Goal: Information Seeking & Learning: Check status

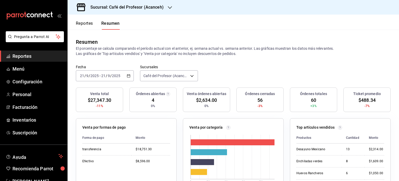
click at [168, 8] on icon "button" at bounding box center [170, 7] width 4 height 3
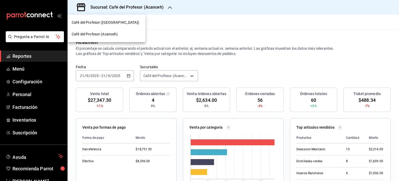
click at [125, 22] on div "Café del Profesor (Cancun)" at bounding box center [107, 22] width 70 height 5
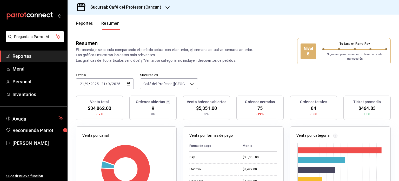
click at [167, 8] on icon "button" at bounding box center [167, 7] width 4 height 3
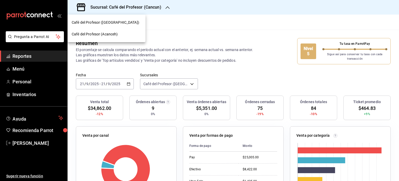
click at [116, 35] on span "Café del Profesor (Acanceh)" at bounding box center [95, 33] width 46 height 5
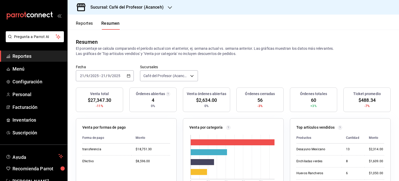
click at [130, 76] on div "2025-09-21 21 / 9 / 2025 - 2025-09-21 21 / 9 / 2025" at bounding box center [105, 75] width 58 height 11
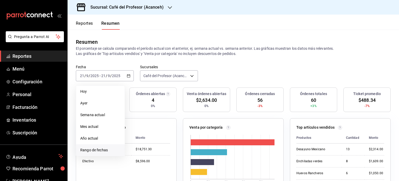
click at [105, 149] on span "Rango de fechas" at bounding box center [100, 149] width 40 height 5
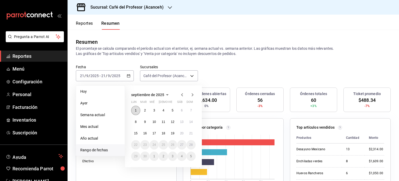
click at [136, 108] on button "1" at bounding box center [135, 109] width 9 height 9
click at [188, 132] on button "21" at bounding box center [191, 132] width 9 height 9
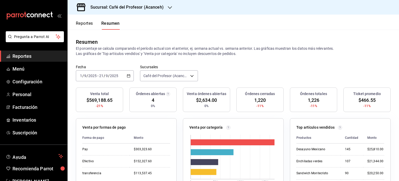
click at [168, 6] on icon "button" at bounding box center [170, 7] width 4 height 4
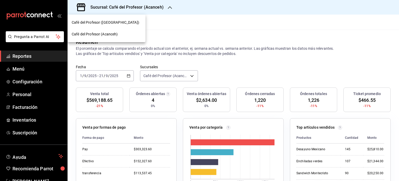
click at [138, 19] on div "Café del Profesor (Cancun)" at bounding box center [107, 23] width 78 height 12
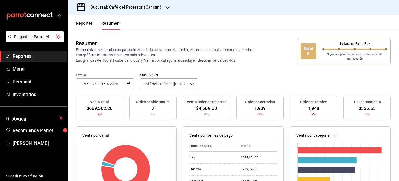
click at [166, 8] on icon "button" at bounding box center [167, 7] width 4 height 4
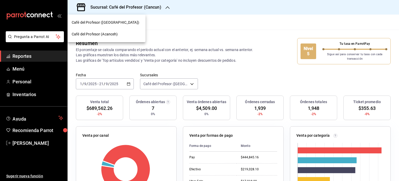
click at [117, 34] on span "Café del Profesor (Acanceh)" at bounding box center [95, 33] width 46 height 5
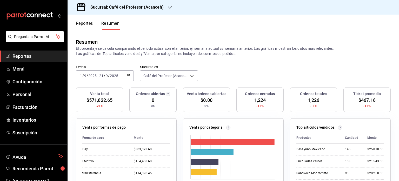
click at [88, 25] on button "Reportes" at bounding box center [84, 25] width 17 height 9
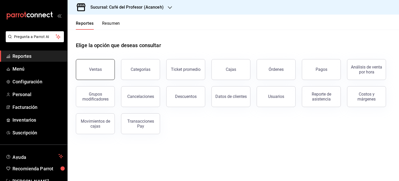
click at [102, 67] on button "Ventas" at bounding box center [95, 69] width 39 height 21
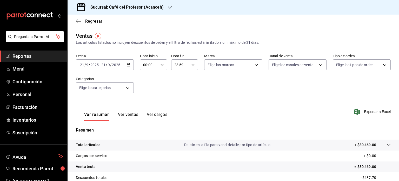
click at [168, 8] on icon "button" at bounding box center [170, 7] width 4 height 4
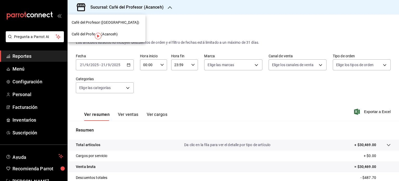
click at [130, 22] on div "Café del Profesor (Cancun)" at bounding box center [107, 22] width 70 height 5
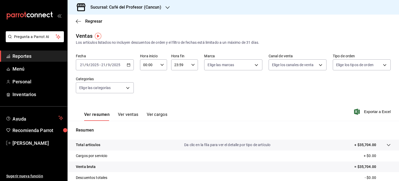
click at [168, 7] on icon "button" at bounding box center [167, 7] width 4 height 4
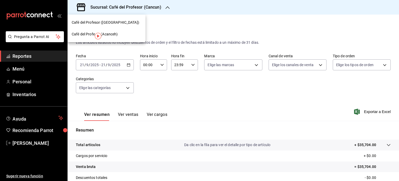
click at [128, 32] on div "Café del Profesor (Acanceh)" at bounding box center [107, 33] width 70 height 5
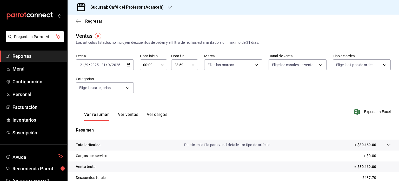
click at [169, 7] on icon "button" at bounding box center [170, 7] width 4 height 4
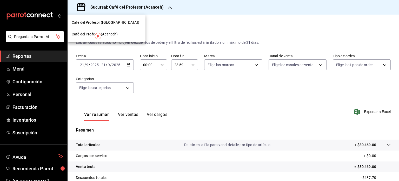
click at [124, 22] on div "Café del Profesor (Cancun)" at bounding box center [107, 22] width 70 height 5
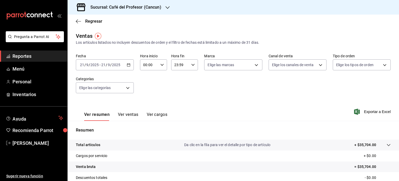
click at [167, 9] on icon "button" at bounding box center [167, 7] width 4 height 4
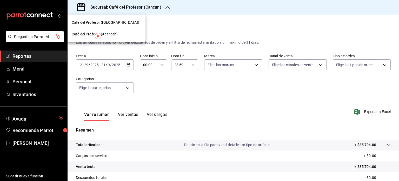
click at [122, 34] on div "Café del Profesor (Acanceh)" at bounding box center [107, 33] width 70 height 5
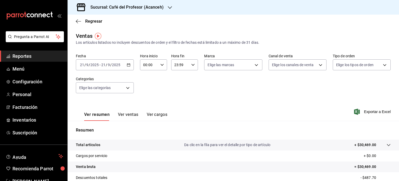
click at [34, 57] on span "Reportes" at bounding box center [37, 55] width 51 height 7
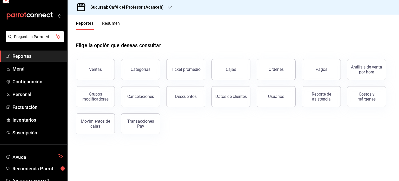
click at [34, 57] on span "Reportes" at bounding box center [37, 55] width 51 height 7
click at [197, 100] on button "Descuentos" at bounding box center [185, 96] width 39 height 21
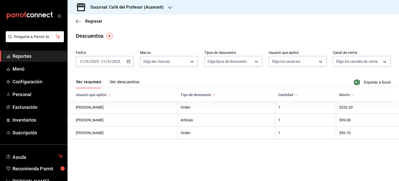
click at [129, 81] on button "Ver descuentos" at bounding box center [125, 83] width 30 height 9
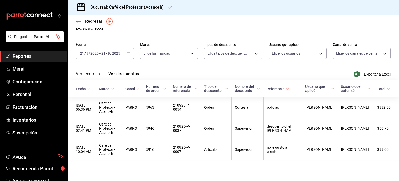
scroll to position [15, 0]
click at [77, 21] on icon "button" at bounding box center [78, 21] width 5 height 5
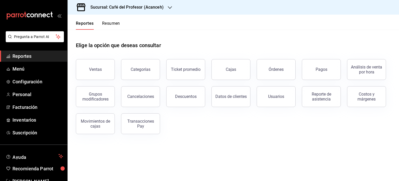
click at [168, 9] on icon "button" at bounding box center [170, 7] width 4 height 4
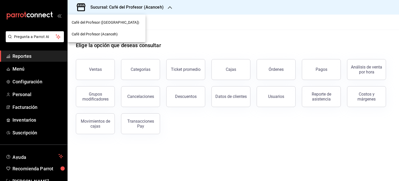
click at [114, 20] on span "Café del Profesor ([GEOGRAPHIC_DATA])" at bounding box center [106, 22] width 68 height 5
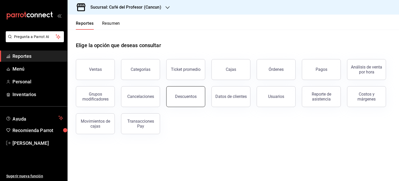
click at [197, 99] on button "Descuentos" at bounding box center [185, 96] width 39 height 21
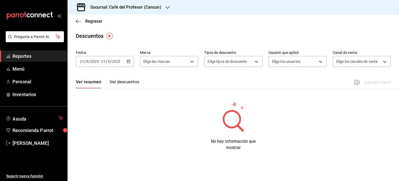
click at [116, 81] on button "Ver descuentos" at bounding box center [125, 83] width 30 height 9
click at [76, 19] on icon "button" at bounding box center [78, 21] width 5 height 5
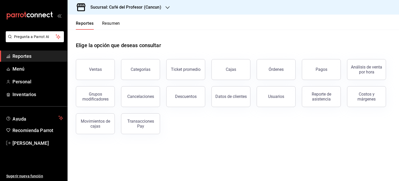
click at [116, 24] on button "Resumen" at bounding box center [111, 25] width 18 height 9
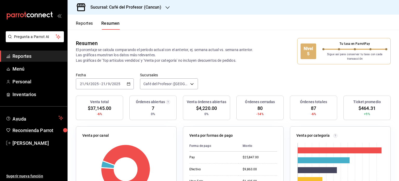
click at [167, 8] on icon "button" at bounding box center [167, 7] width 4 height 4
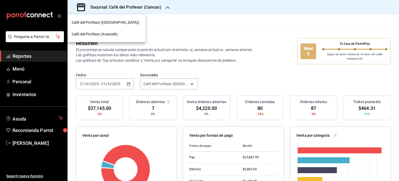
click at [124, 33] on div "Café del Profesor (Acanceh)" at bounding box center [107, 33] width 70 height 5
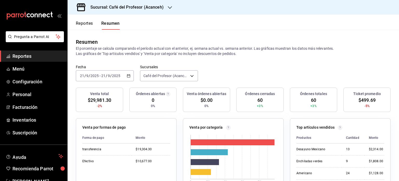
click at [168, 7] on icon "button" at bounding box center [170, 7] width 4 height 4
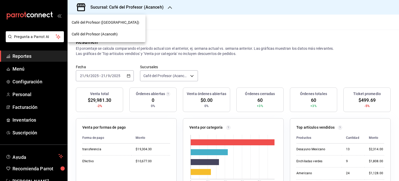
click at [124, 23] on div "Café del Profesor ([GEOGRAPHIC_DATA])" at bounding box center [107, 22] width 70 height 5
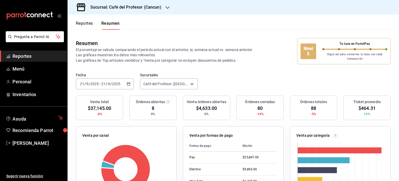
click at [48, 56] on span "Reportes" at bounding box center [37, 55] width 51 height 7
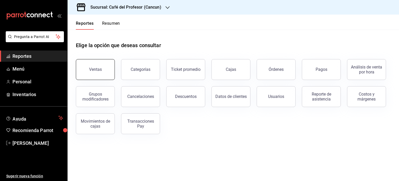
click at [101, 70] on button "Ventas" at bounding box center [95, 69] width 39 height 21
click at [114, 23] on button "Resumen" at bounding box center [111, 25] width 18 height 9
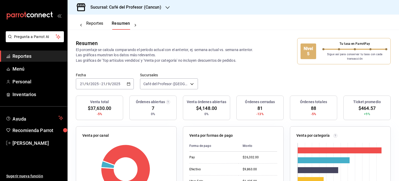
click at [167, 8] on icon "button" at bounding box center [167, 7] width 4 height 3
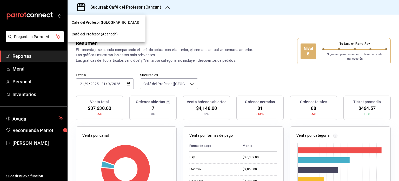
click at [113, 23] on span "Café del Profesor ([GEOGRAPHIC_DATA])" at bounding box center [106, 22] width 68 height 5
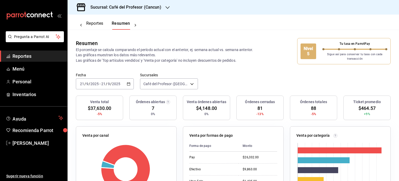
click at [167, 8] on icon "button" at bounding box center [167, 7] width 4 height 3
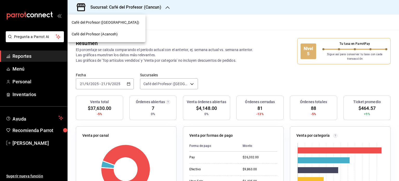
click at [117, 37] on span "Café del Profesor (Acanceh)" at bounding box center [95, 33] width 46 height 5
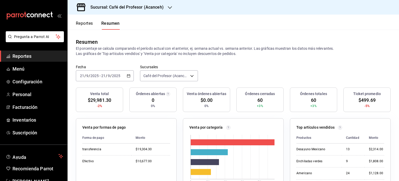
click at [169, 7] on icon "button" at bounding box center [170, 7] width 4 height 4
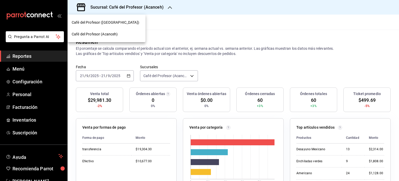
click at [127, 22] on div "Café del Profesor ([GEOGRAPHIC_DATA])" at bounding box center [107, 22] width 70 height 5
